Goal: Obtain resource: Obtain resource

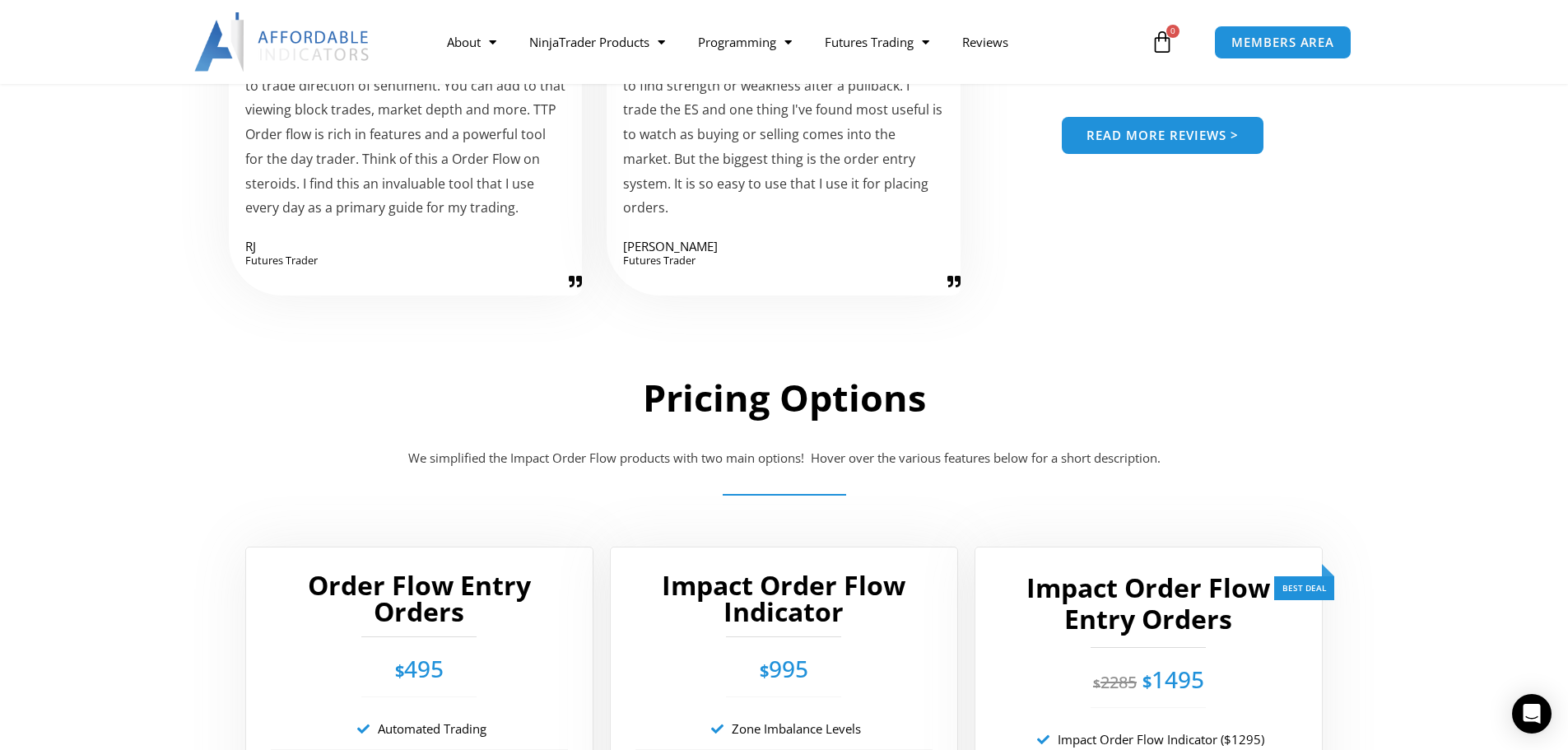
scroll to position [2522, 0]
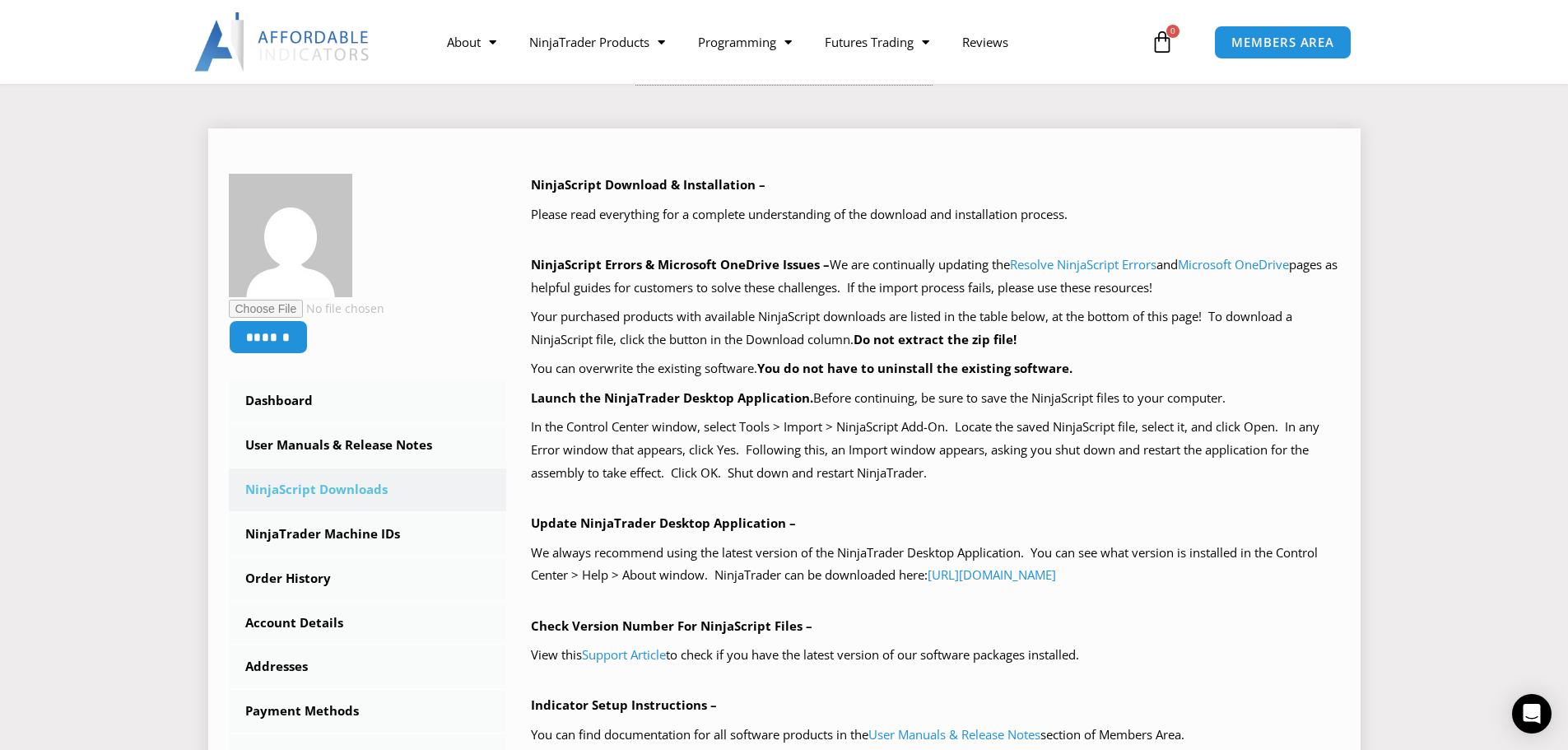
scroll to position [329, 0]
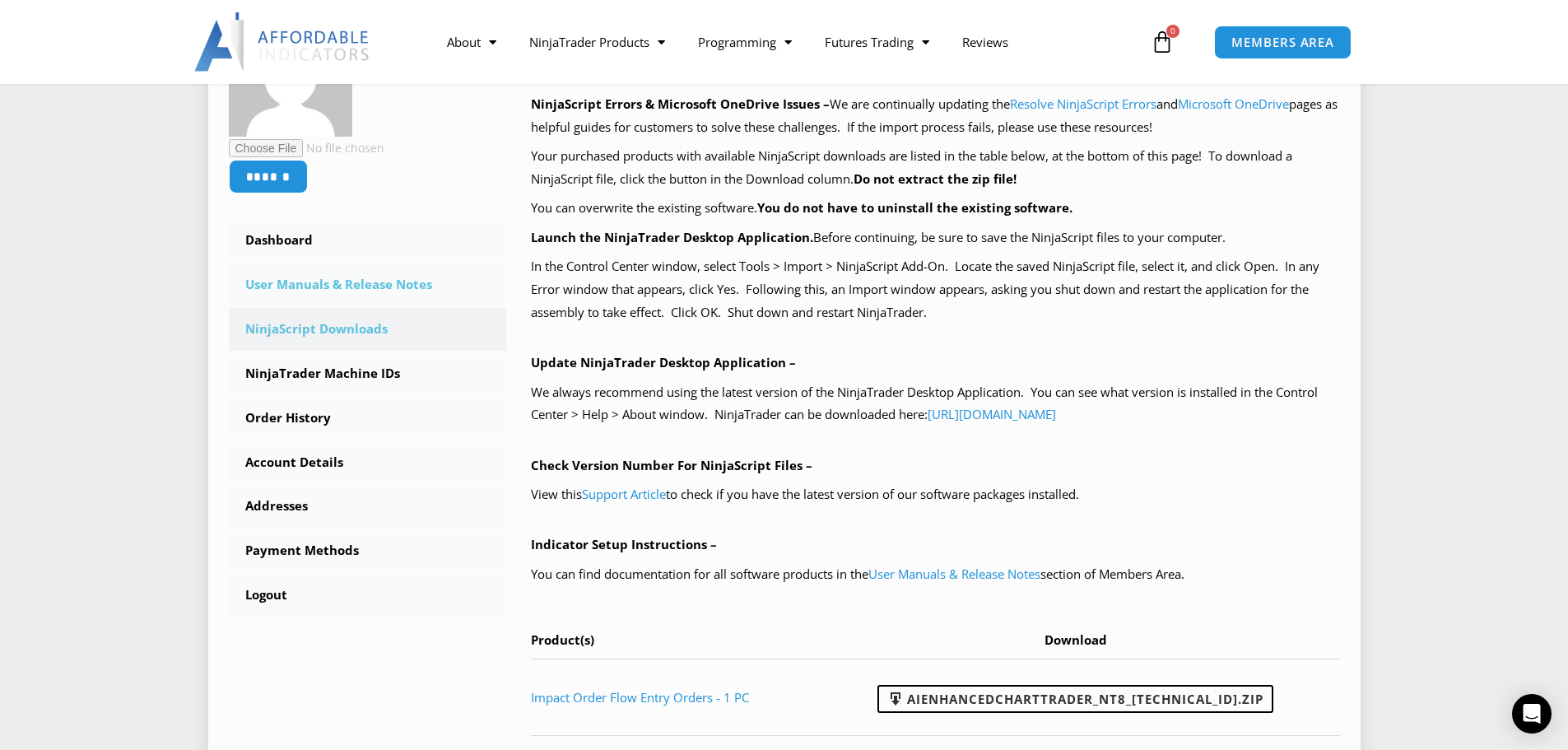
click at [352, 288] on link "User Manuals & Release Notes" at bounding box center [368, 284] width 279 height 43
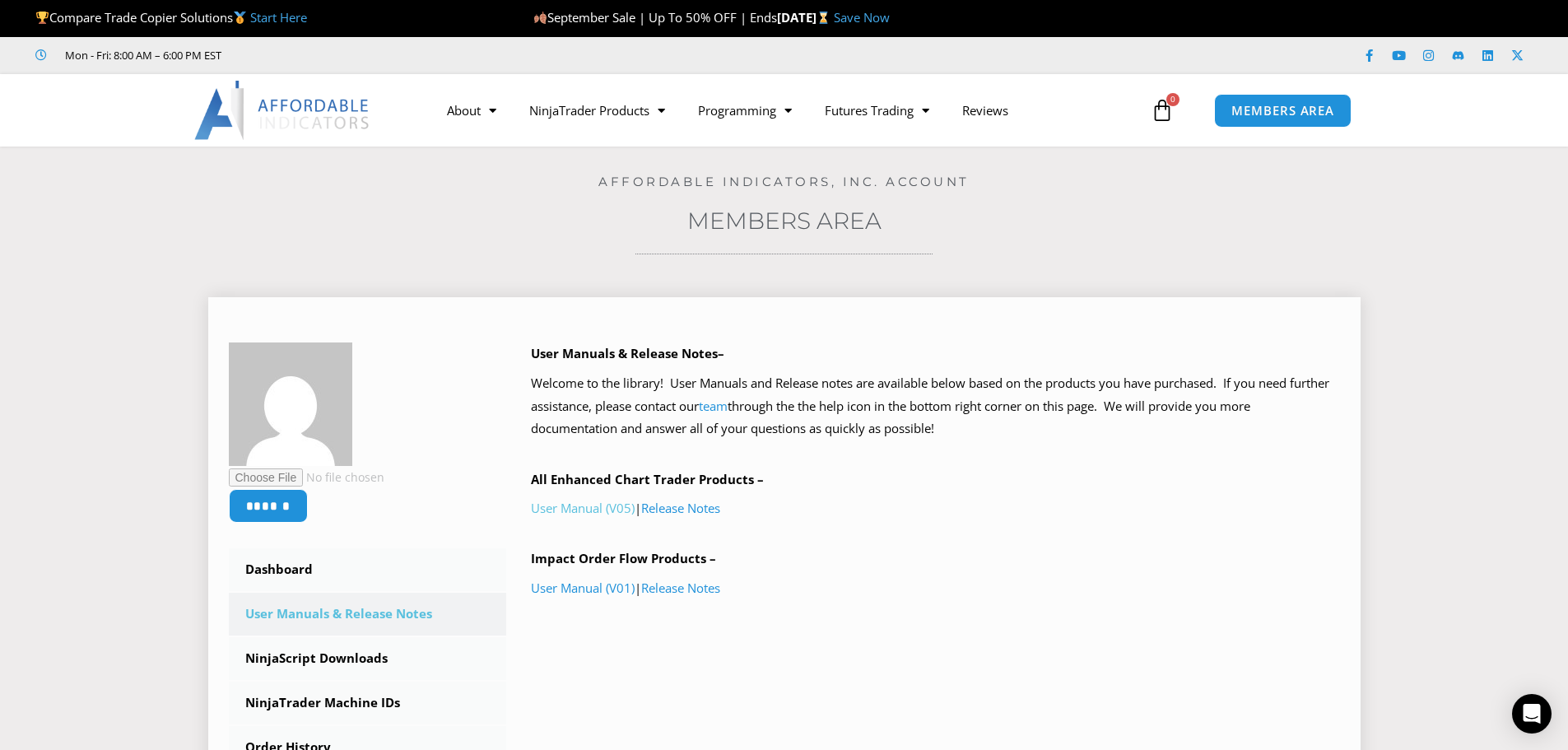
drag, startPoint x: 574, startPoint y: 504, endPoint x: 562, endPoint y: 511, distance: 13.9
click at [562, 511] on link "User Manual (V05)" at bounding box center [583, 508] width 104 height 17
click at [568, 585] on link "User Manual (V01)" at bounding box center [583, 588] width 104 height 17
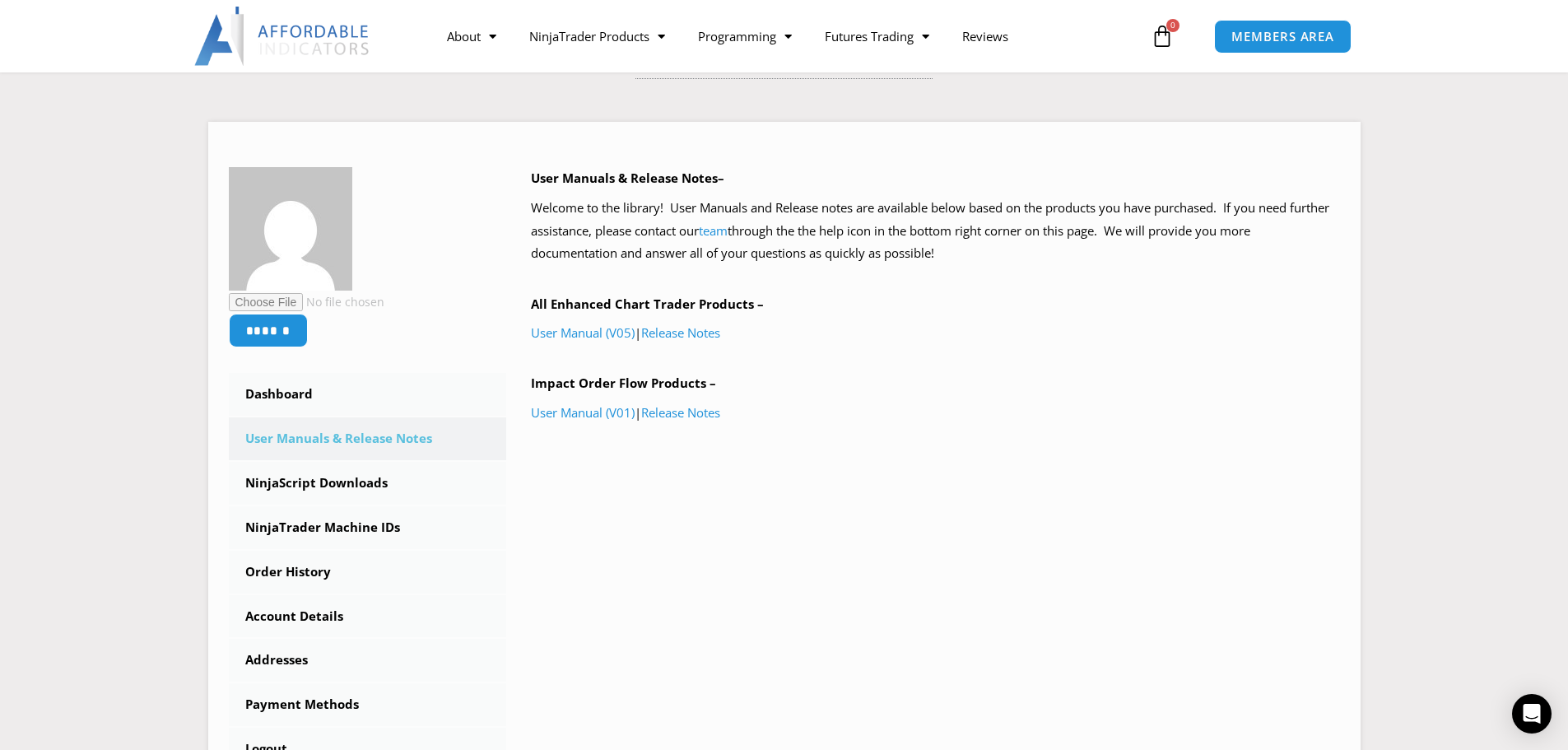
scroll to position [164, 0]
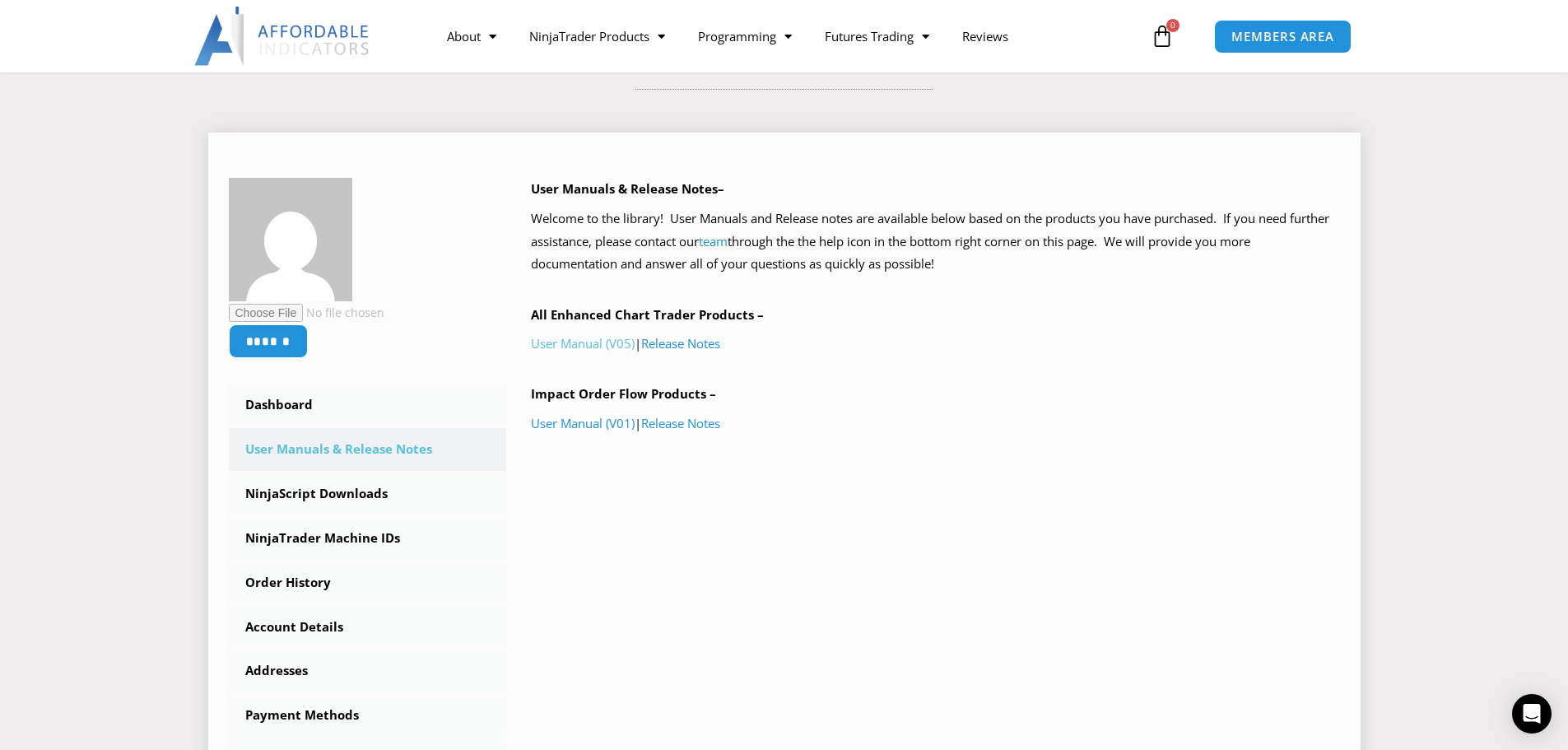
click at [611, 342] on link "User Manual (V05)" at bounding box center [583, 343] width 104 height 17
click at [586, 419] on link "User Manual (V01)" at bounding box center [583, 423] width 104 height 17
